Goal: Information Seeking & Learning: Learn about a topic

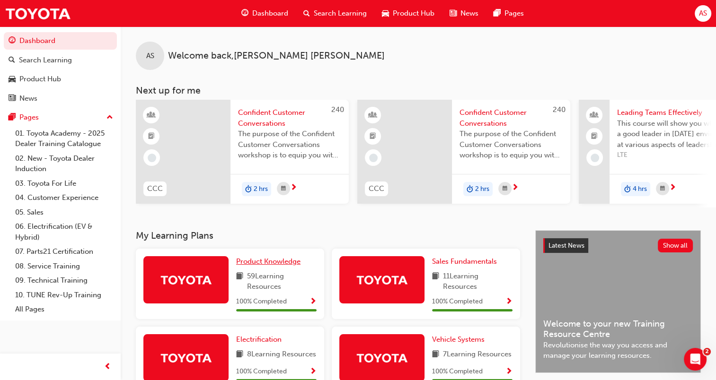
click at [264, 264] on span "Product Knowledge" at bounding box center [268, 261] width 64 height 9
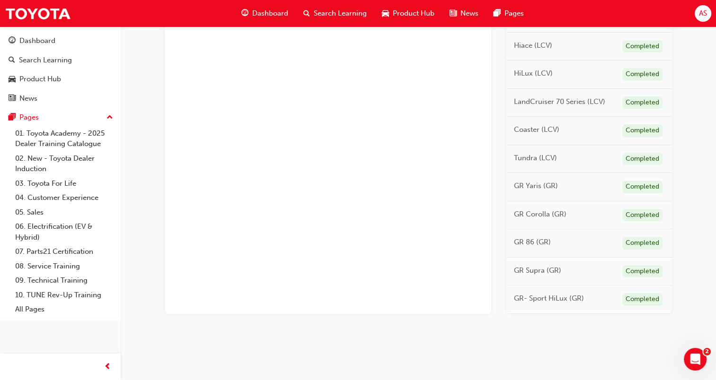
scroll to position [365, 0]
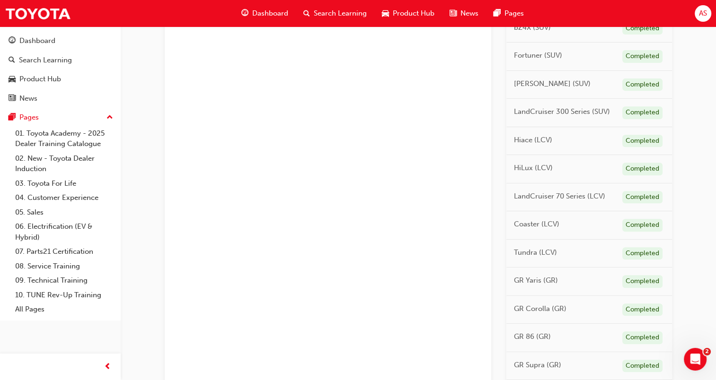
click at [523, 166] on span "HiLux (LCV)" at bounding box center [533, 168] width 39 height 11
click at [646, 167] on div "Completed" at bounding box center [642, 169] width 40 height 13
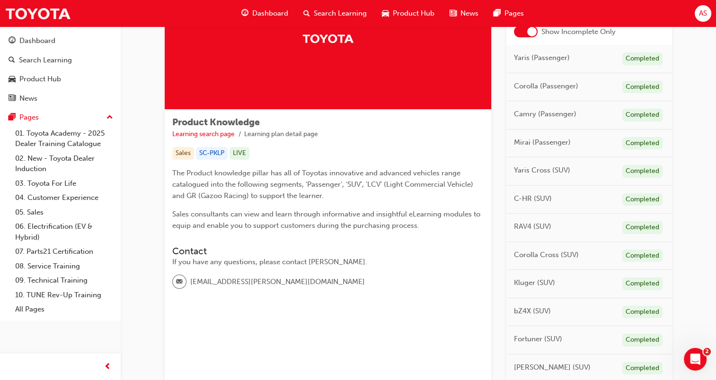
scroll to position [0, 0]
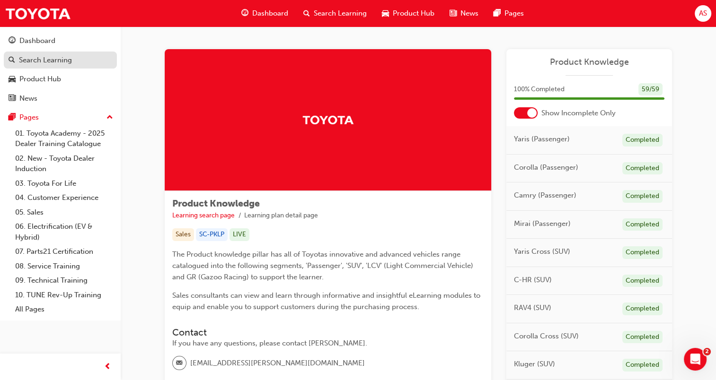
click at [45, 65] on div "Search Learning" at bounding box center [61, 60] width 104 height 12
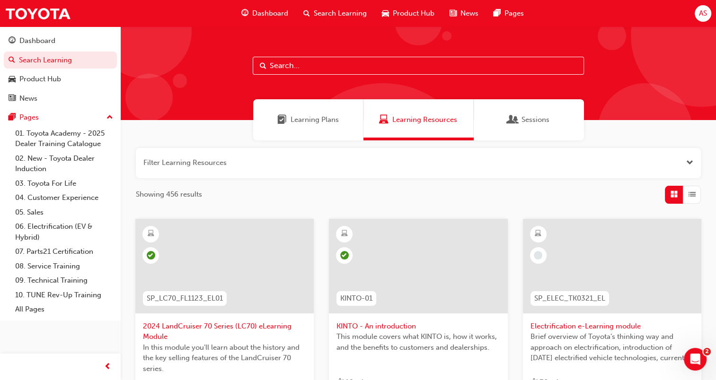
drag, startPoint x: 315, startPoint y: 66, endPoint x: 313, endPoint y: 60, distance: 6.4
click at [315, 66] on input "text" at bounding box center [418, 66] width 331 height 18
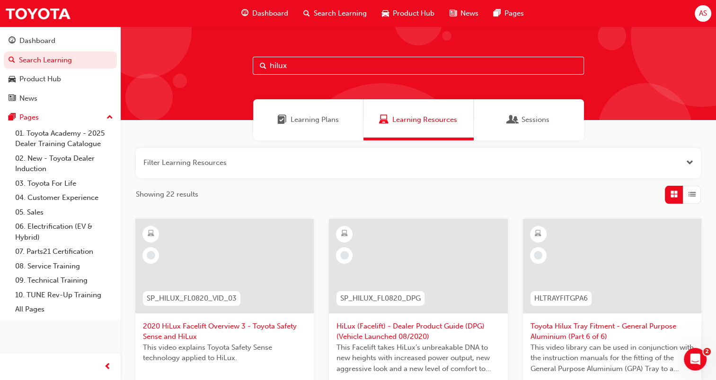
scroll to position [95, 0]
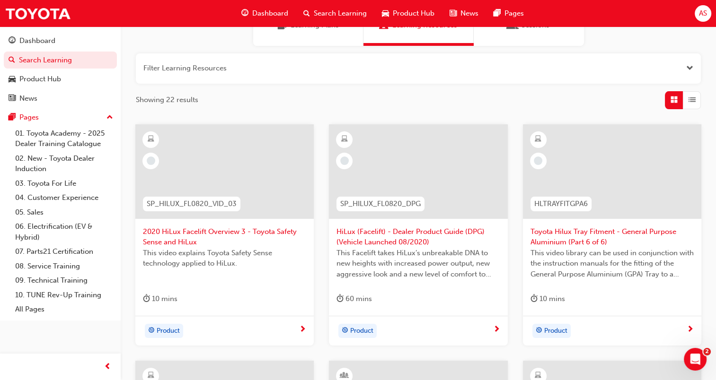
type input "hilux"
click at [386, 235] on span "HiLux (Facelift) - Dealer Product Guide (DPG) (Vehicle Launched 08/2020)" at bounding box center [417, 237] width 163 height 21
